Goal: Task Accomplishment & Management: Use online tool/utility

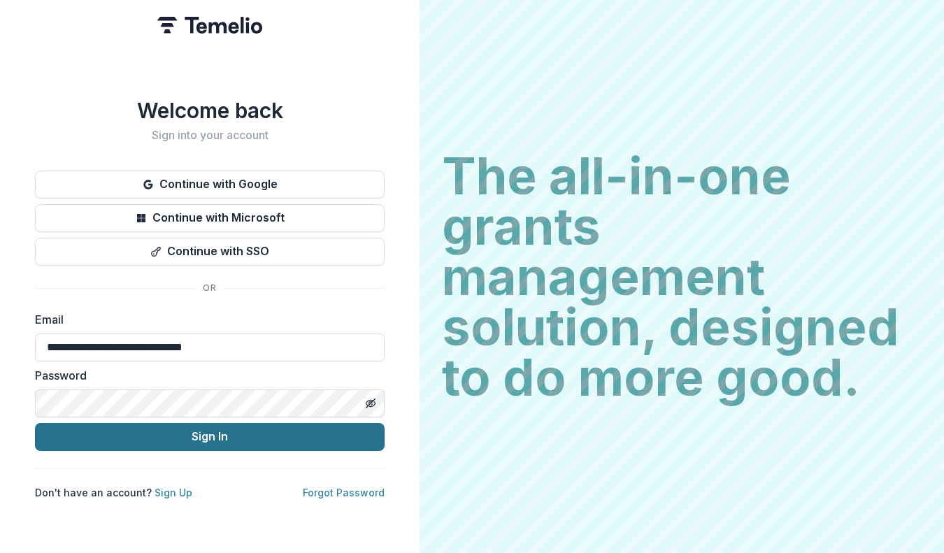
click at [268, 435] on button "Sign In" at bounding box center [210, 437] width 350 height 28
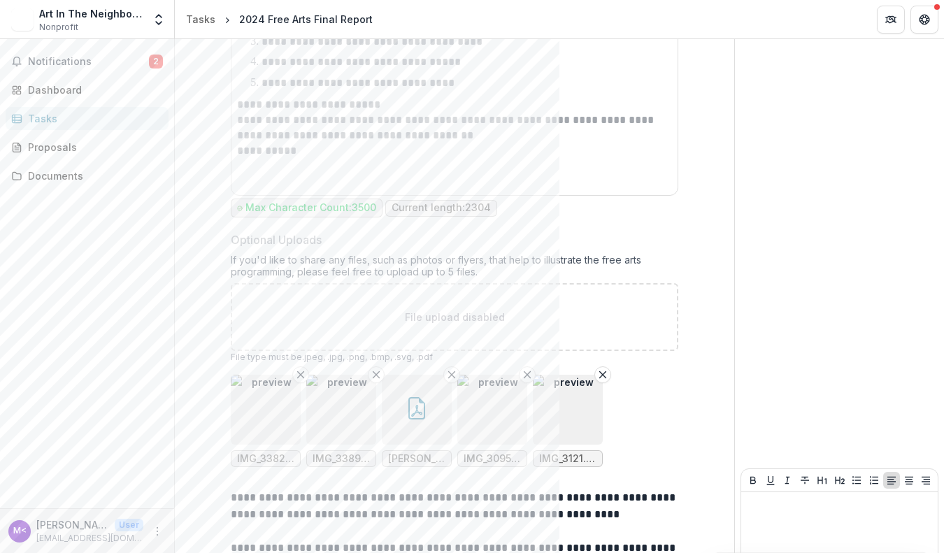
scroll to position [2800, 0]
click at [345, 425] on img "button" at bounding box center [341, 408] width 70 height 70
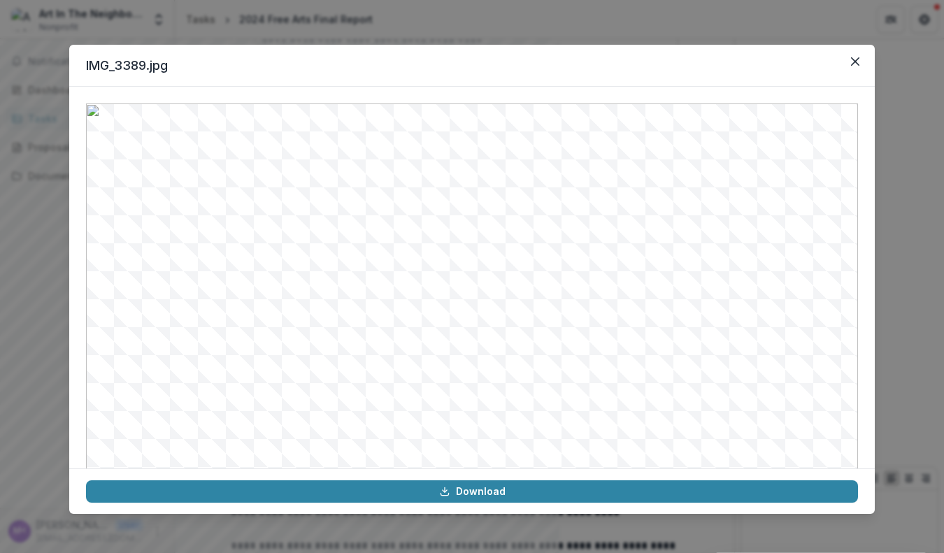
click at [345, 425] on img at bounding box center [472, 352] width 772 height 498
click at [859, 59] on icon "Close" at bounding box center [855, 61] width 8 height 8
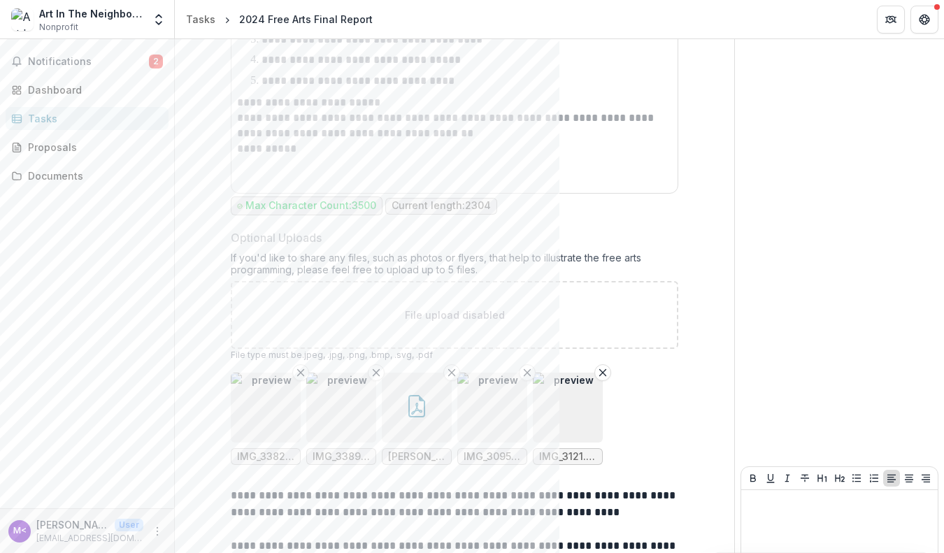
click at [278, 402] on img "button" at bounding box center [266, 408] width 70 height 70
click at [278, 402] on img at bounding box center [472, 352] width 770 height 496
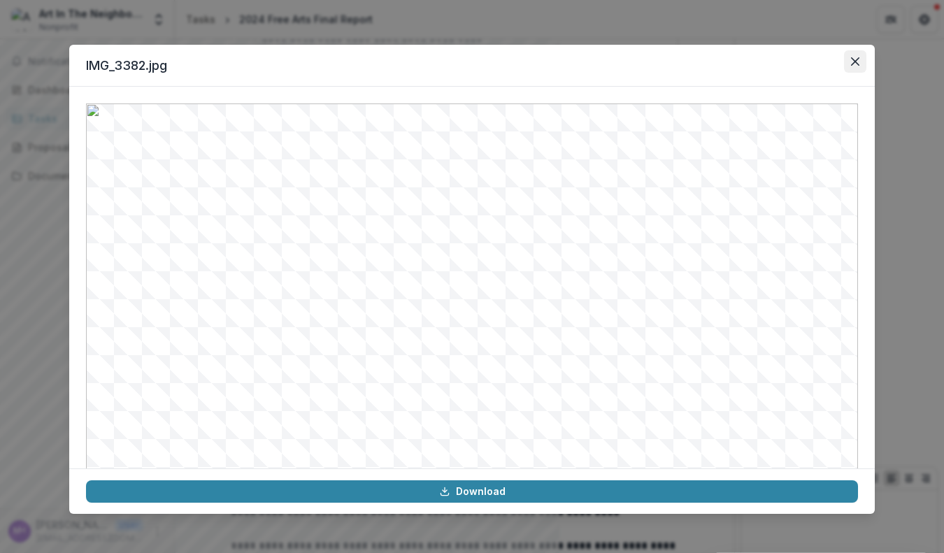
click at [851, 57] on button "Close" at bounding box center [855, 61] width 22 height 22
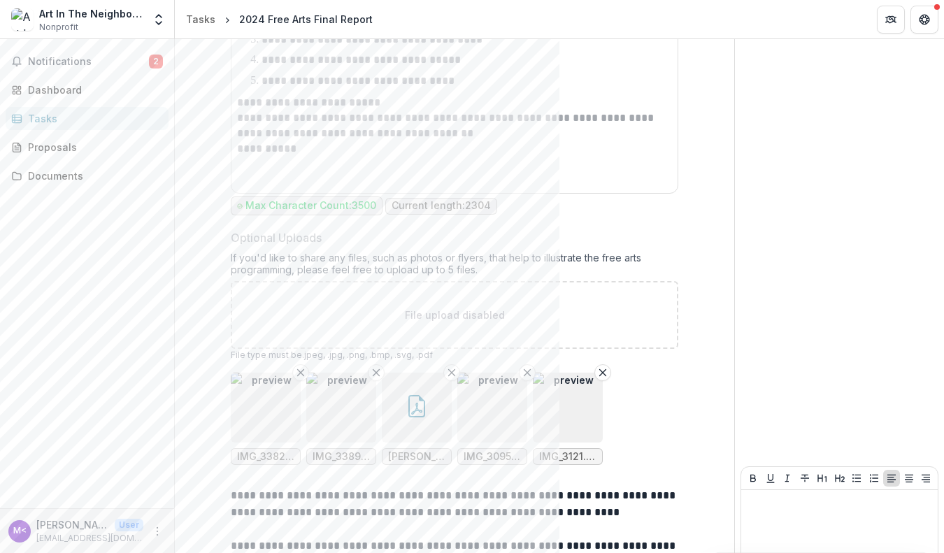
click at [420, 410] on icon "button" at bounding box center [417, 406] width 22 height 22
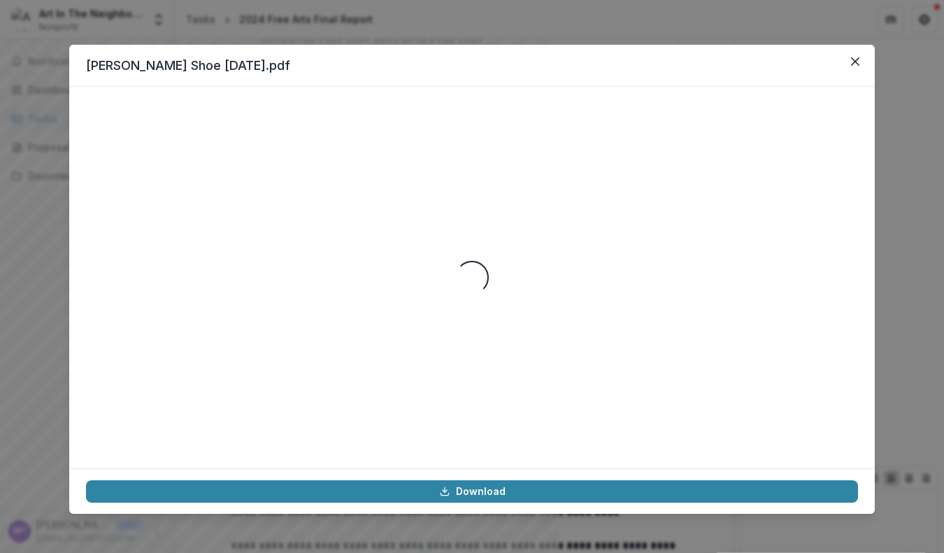
click at [420, 410] on div "Loading..." at bounding box center [472, 277] width 772 height 348
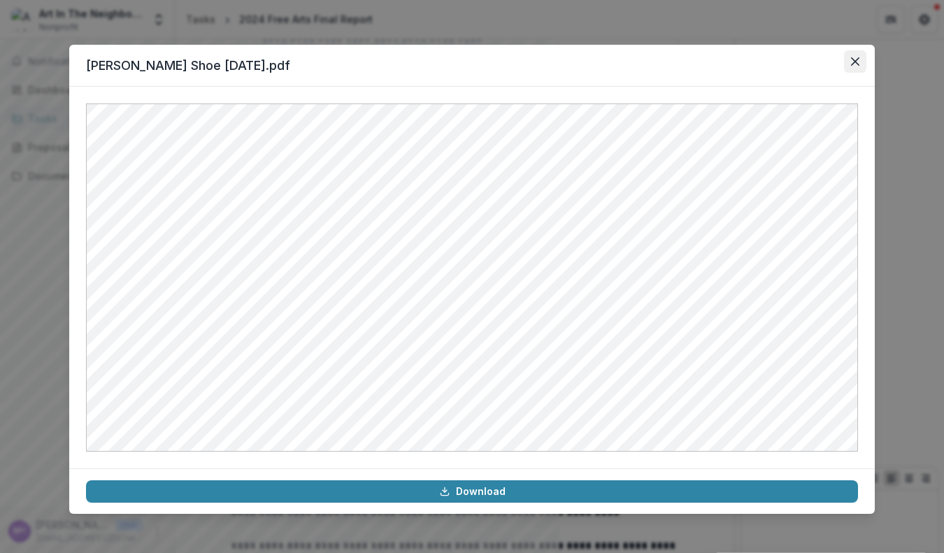
click at [856, 59] on icon "Close" at bounding box center [855, 61] width 8 height 8
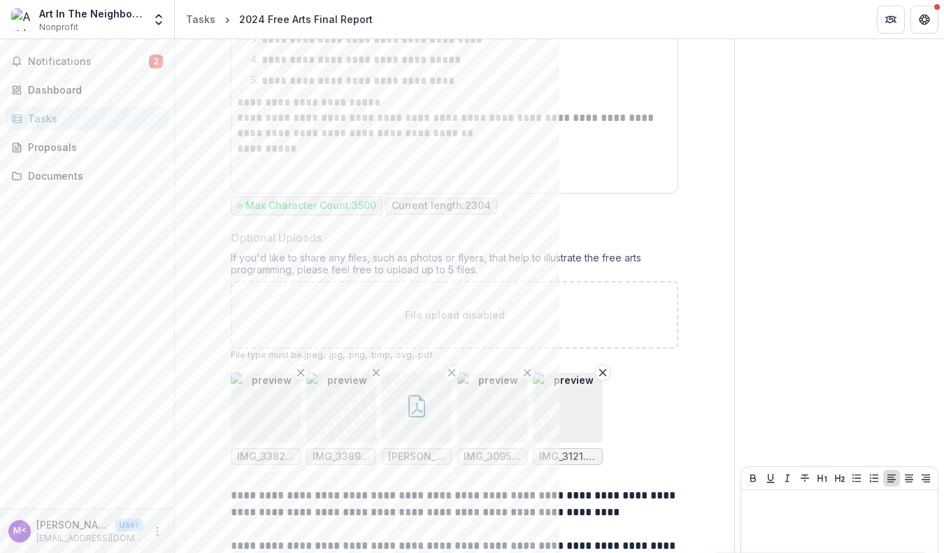
click at [510, 419] on img "button" at bounding box center [492, 408] width 70 height 70
click at [510, 419] on img at bounding box center [472, 352] width 772 height 498
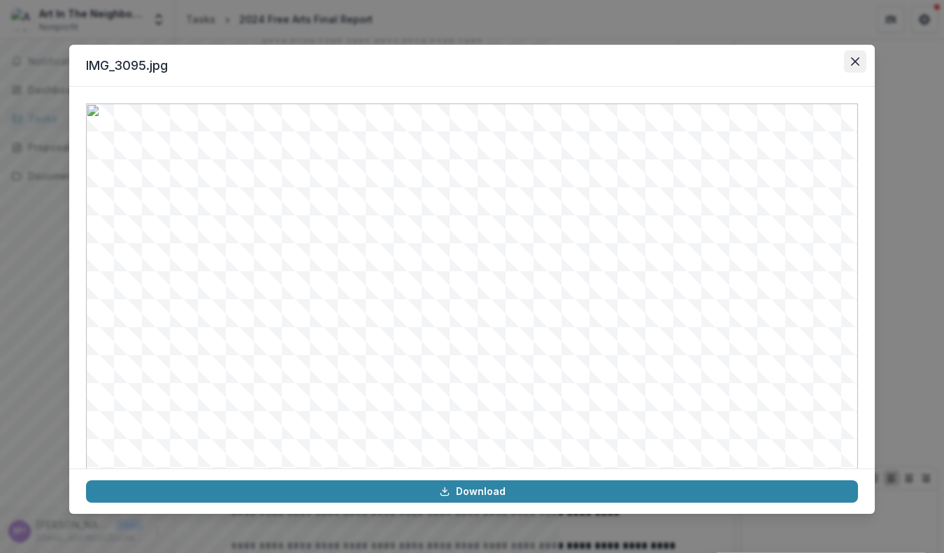
click at [856, 57] on button "Close" at bounding box center [855, 61] width 22 height 22
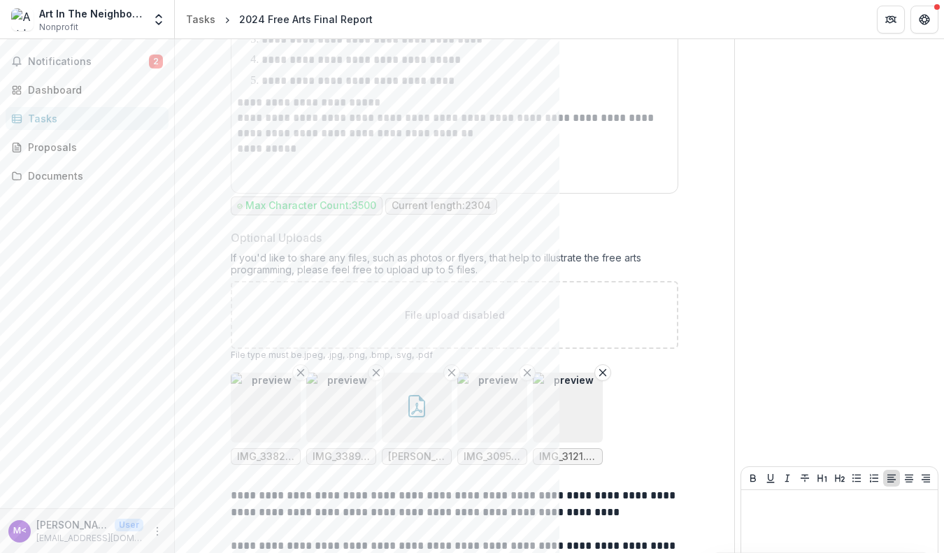
click at [571, 421] on img "button" at bounding box center [568, 408] width 70 height 70
click at [571, 421] on img at bounding box center [472, 350] width 747 height 482
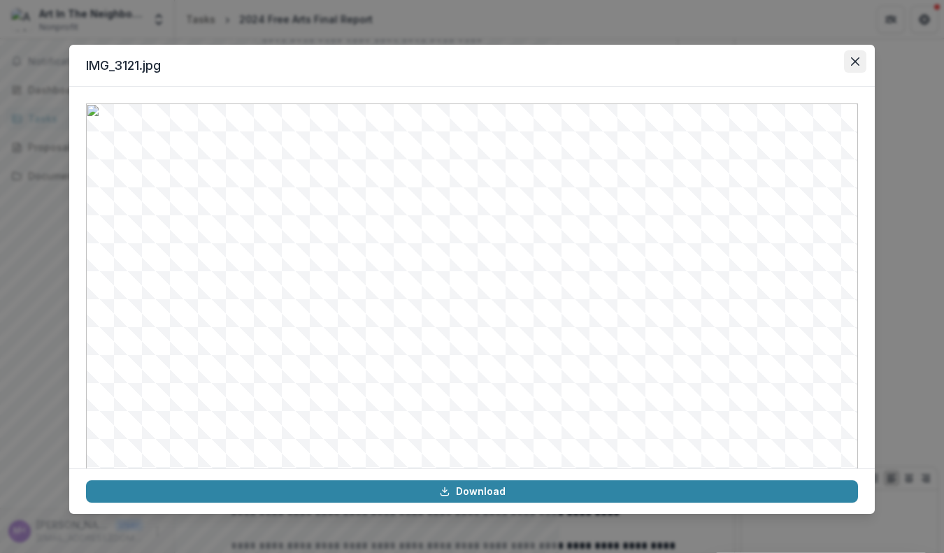
click at [856, 62] on icon "Close" at bounding box center [855, 61] width 8 height 8
